Goal: Check status: Check status

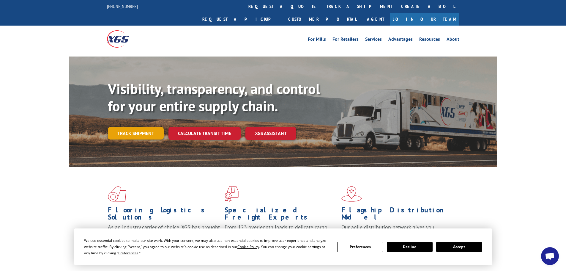
click at [136, 127] on link "Track shipment" at bounding box center [136, 133] width 56 height 12
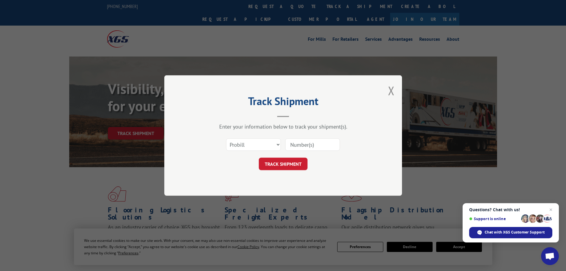
click at [305, 142] on input at bounding box center [312, 144] width 55 height 12
type input "15472340"
click at [283, 163] on button "TRACK SHIPMENT" at bounding box center [283, 163] width 49 height 12
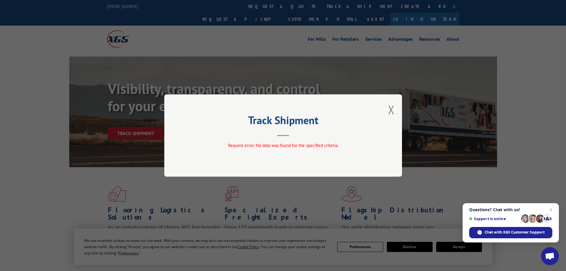
click at [390, 112] on button "Close modal" at bounding box center [391, 110] width 7 height 16
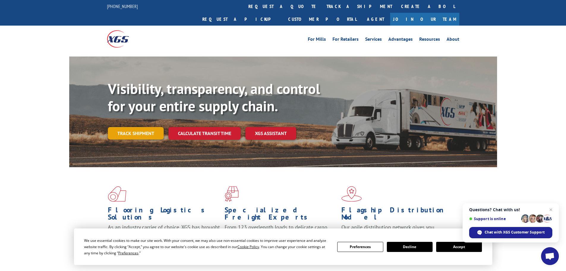
click at [148, 127] on link "Track shipment" at bounding box center [136, 133] width 56 height 12
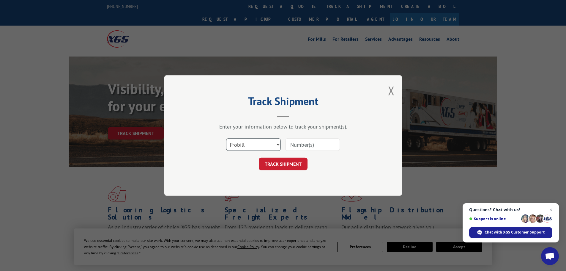
click at [279, 145] on select "Select category... Probill BOL PO" at bounding box center [253, 144] width 55 height 12
select select "bol"
click at [226, 138] on select "Select category... Probill BOL PO" at bounding box center [253, 144] width 55 height 12
click at [309, 144] on input at bounding box center [312, 144] width 55 height 12
type input "15472340"
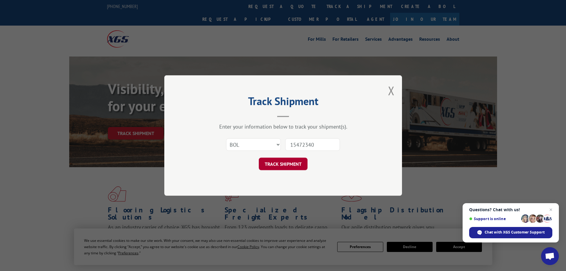
click at [291, 164] on button "TRACK SHIPMENT" at bounding box center [283, 163] width 49 height 12
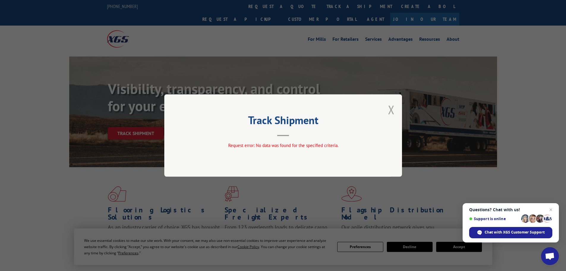
click at [391, 112] on button "Close modal" at bounding box center [391, 110] width 7 height 16
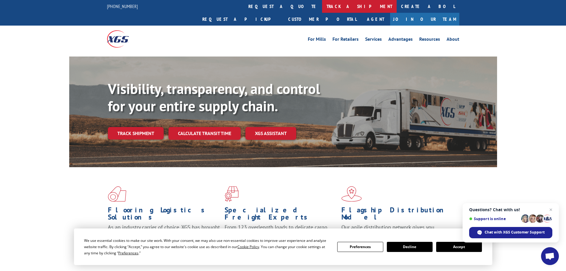
click at [322, 9] on link "track a shipment" at bounding box center [359, 6] width 75 height 13
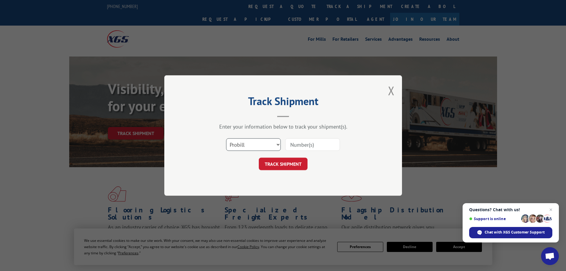
click at [279, 144] on select "Select category... Probill BOL PO" at bounding box center [253, 144] width 55 height 12
select select "po"
click at [226, 138] on select "Select category... Probill BOL PO" at bounding box center [253, 144] width 55 height 12
click at [323, 144] on input at bounding box center [312, 144] width 55 height 12
type input "15472340"
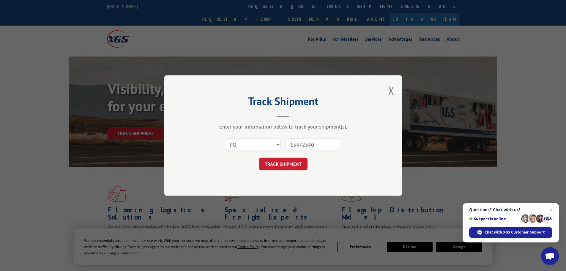
click at [259, 157] on button "TRACK SHIPMENT" at bounding box center [283, 163] width 49 height 12
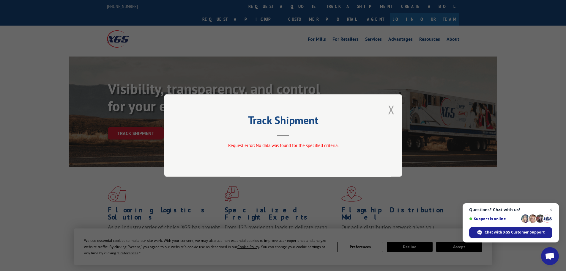
click at [391, 109] on button "Close modal" at bounding box center [391, 110] width 7 height 16
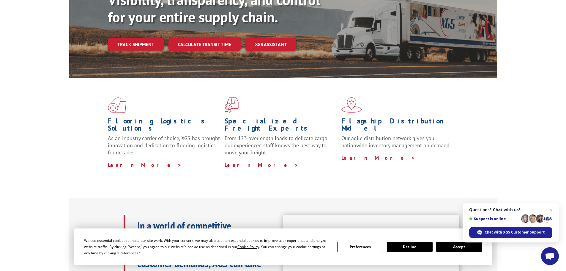
scroll to position [89, 0]
click at [407, 245] on button "Decline" at bounding box center [410, 247] width 46 height 10
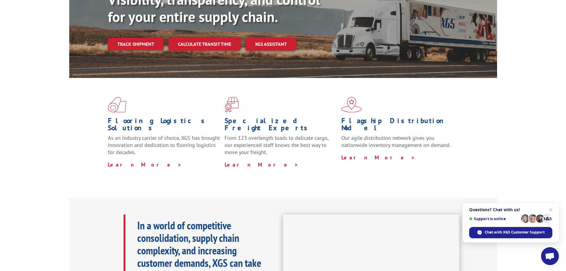
scroll to position [237, 0]
